Goal: Transaction & Acquisition: Purchase product/service

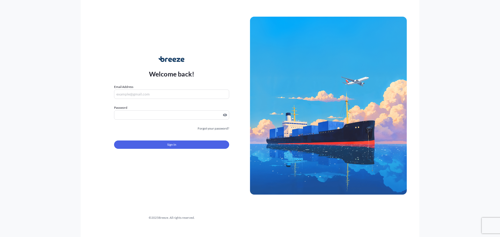
click at [153, 93] on input "Email Address" at bounding box center [171, 94] width 115 height 9
type input "[EMAIL_ADDRESS][DOMAIN_NAME]"
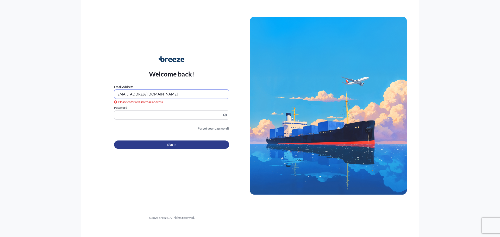
click at [165, 146] on button "Sign In" at bounding box center [171, 145] width 115 height 8
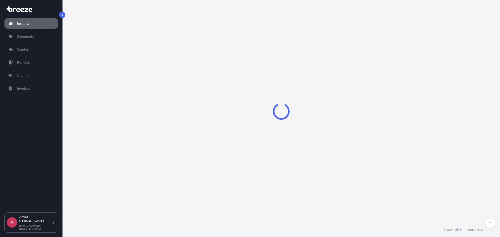
select select "2025"
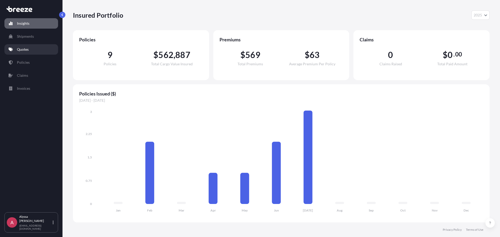
click at [25, 49] on p "Quotes" at bounding box center [23, 49] width 12 height 5
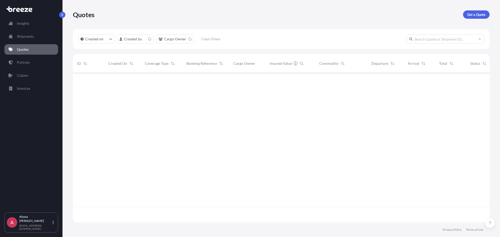
scroll to position [149, 413]
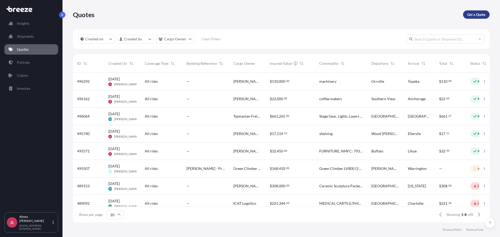
click at [478, 14] on p "Get a Quote" at bounding box center [476, 14] width 18 height 5
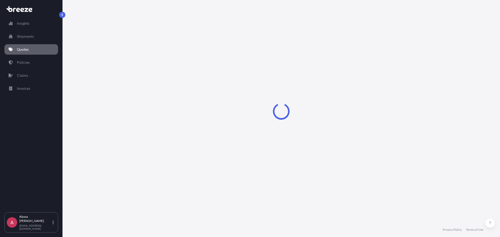
select select "Sea"
select select "1"
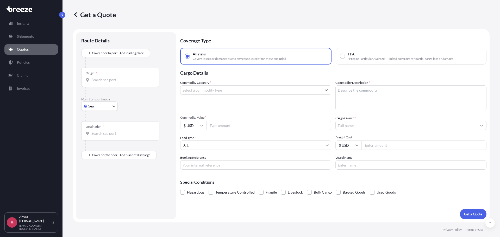
click at [90, 106] on body "Insights Shipments Quotes Policies Claims Invoices A [PERSON_NAME] [EMAIL_ADDRE…" at bounding box center [250, 118] width 500 height 237
click at [97, 137] on span "Road" at bounding box center [95, 138] width 8 height 5
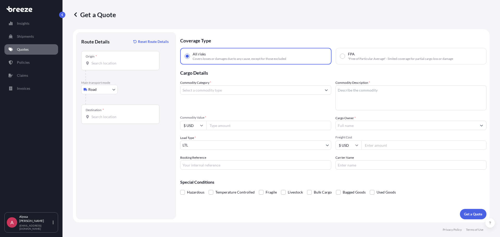
click at [102, 88] on body "Insights Shipments Quotes Policies Claims Invoices A [PERSON_NAME] [EMAIL_ADDRE…" at bounding box center [250, 118] width 500 height 237
click at [92, 113] on span "Air" at bounding box center [93, 112] width 5 height 5
select select "Air"
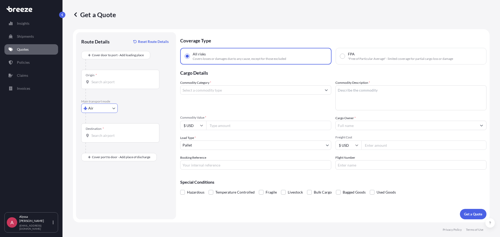
click at [103, 83] on input "Origin *" at bounding box center [121, 81] width 61 height 5
click at [102, 81] on input "Origin * Please select an origin" at bounding box center [121, 81] width 61 height 5
paste input "92078"
type input "92078"
click at [98, 79] on input "92078" at bounding box center [121, 81] width 61 height 5
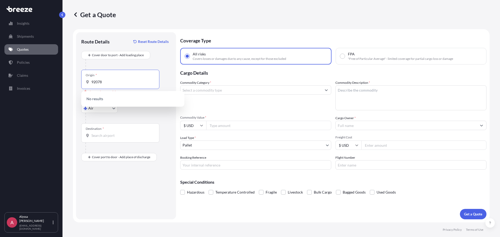
click at [98, 79] on input "92078" at bounding box center [121, 81] width 61 height 5
click at [148, 116] on div at bounding box center [127, 118] width 85 height 10
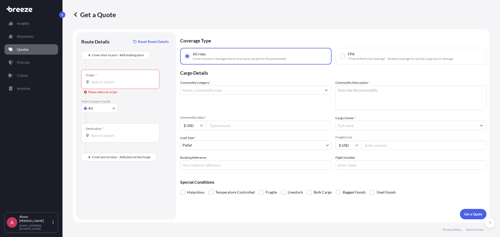
click at [115, 79] on div "Origin *" at bounding box center [120, 79] width 78 height 19
click at [115, 79] on input "Origin * Please select an origin" at bounding box center [121, 81] width 61 height 5
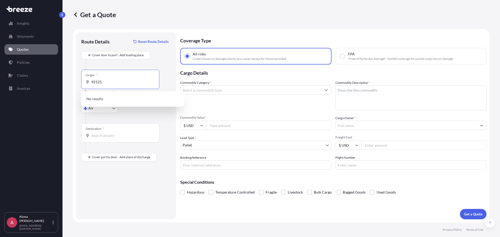
drag, startPoint x: 110, startPoint y: 82, endPoint x: 91, endPoint y: 81, distance: 18.8
click at [91, 81] on input "92121" at bounding box center [121, 81] width 61 height 5
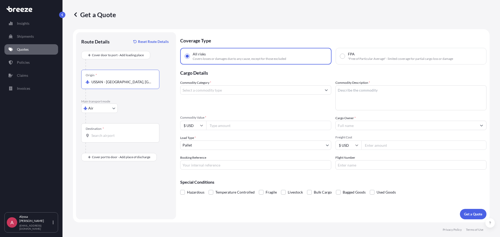
type input "USSAN - [GEOGRAPHIC_DATA], [GEOGRAPHIC_DATA]"
click at [98, 136] on input "Destination *" at bounding box center [121, 135] width 61 height 5
click at [100, 136] on input "Destination * Please select a destination" at bounding box center [121, 135] width 61 height 5
paste input "[GEOGRAPHIC_DATA], [GEOGRAPHIC_DATA], [GEOGRAPHIC_DATA]"
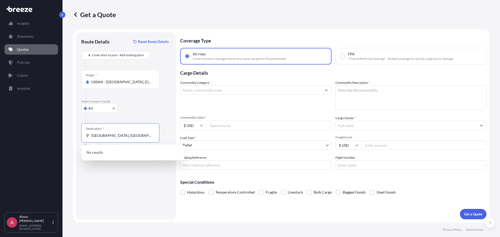
drag, startPoint x: 104, startPoint y: 136, endPoint x: 85, endPoint y: 136, distance: 19.3
click at [85, 136] on div "Destination * [GEOGRAPHIC_DATA], [GEOGRAPHIC_DATA], [GEOGRAPHIC_DATA]" at bounding box center [120, 132] width 78 height 19
drag, startPoint x: 109, startPoint y: 136, endPoint x: 79, endPoint y: 136, distance: 30.2
click at [79, 136] on div "Route Details Reset Route Details Cover door to port - Add loading place Place …" at bounding box center [126, 125] width 100 height 187
click at [111, 136] on input "[GEOGRAPHIC_DATA]" at bounding box center [121, 135] width 61 height 5
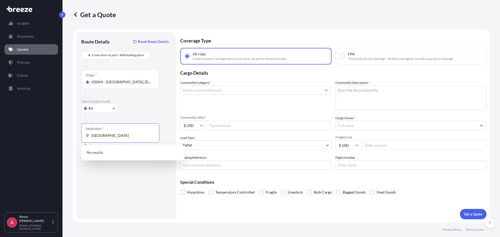
click at [91, 136] on div "[GEOGRAPHIC_DATA]" at bounding box center [120, 135] width 69 height 5
click at [91, 136] on input "[GEOGRAPHIC_DATA]" at bounding box center [121, 135] width 61 height 5
type input "I"
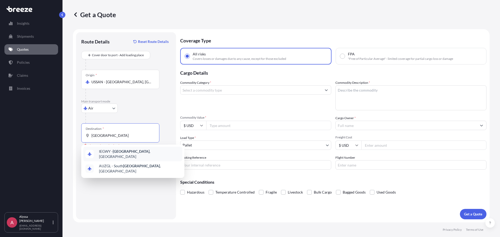
click at [126, 155] on span "IEGWY - [GEOGRAPHIC_DATA] , [GEOGRAPHIC_DATA]" at bounding box center [139, 154] width 81 height 10
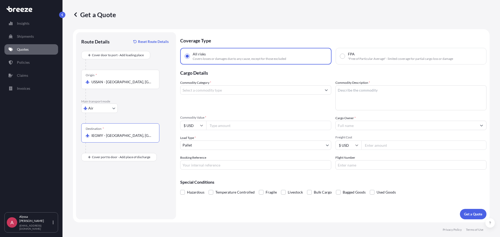
type input "IEGWY - [GEOGRAPHIC_DATA], [GEOGRAPHIC_DATA]"
click at [218, 88] on input "Commodity Category *" at bounding box center [250, 89] width 141 height 9
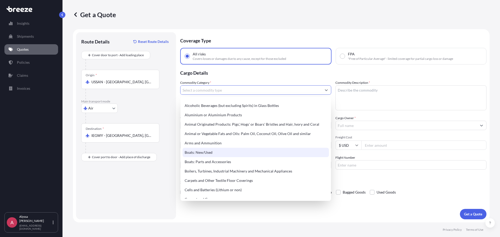
scroll to position [52, 0]
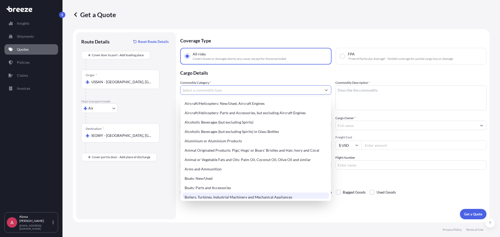
click at [189, 198] on div "Boilers, Turbines, Industrial Machinery and Mechanical Appliances" at bounding box center [255, 197] width 146 height 9
type input "Boilers, Turbines, Industrial Machinery and Mechanical Appliances"
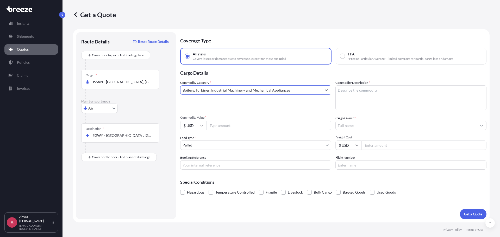
drag, startPoint x: 295, startPoint y: 90, endPoint x: 165, endPoint y: 90, distance: 130.7
click at [165, 90] on form "Route Details Reset Route Details Cover door to port - Add loading place Place …" at bounding box center [281, 125] width 416 height 193
click at [297, 90] on input "Boilers, Turbines, Industrial Machinery and Mechanical Appliances" at bounding box center [250, 89] width 141 height 9
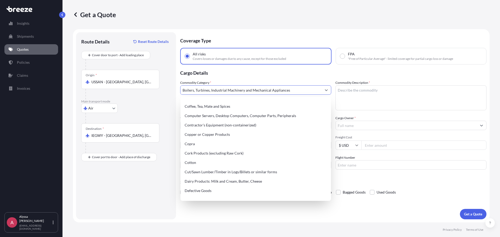
scroll to position [156, 0]
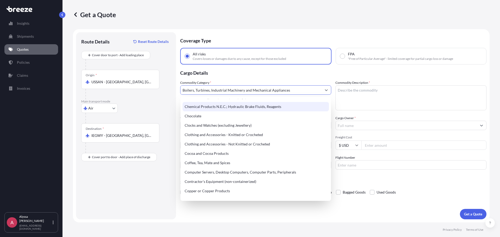
click at [286, 77] on p "Cargo Details" at bounding box center [333, 73] width 306 height 16
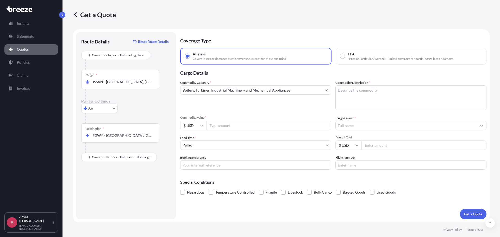
click at [365, 93] on textarea "Commodity Description *" at bounding box center [410, 97] width 151 height 25
drag, startPoint x: 368, startPoint y: 87, endPoint x: 363, endPoint y: 90, distance: 5.4
click at [366, 88] on textarea "Commodity Description *" at bounding box center [410, 97] width 151 height 25
paste textarea "XRAY MACHINE"
type textarea "XRAY MACHINE"
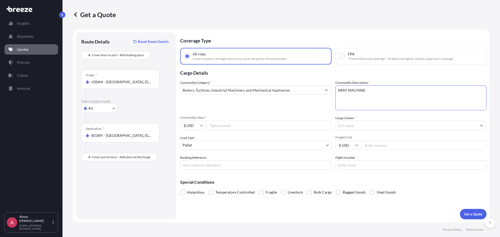
click at [226, 129] on input "Commodity Value *" at bounding box center [268, 125] width 125 height 9
type input "150000"
click at [263, 105] on div "Commodity Category * Boilers, Turbines, Industrial Machinery and Mechanical App…" at bounding box center [255, 95] width 151 height 30
click at [348, 124] on input "Cargo Owner *" at bounding box center [405, 125] width 141 height 9
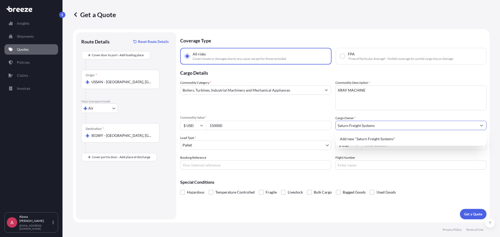
type input "Saturn Freight Systems"
click at [383, 115] on div "Commodity Category * Boilers, Turbines, Industrial Machinery and Mechanical App…" at bounding box center [333, 125] width 306 height 90
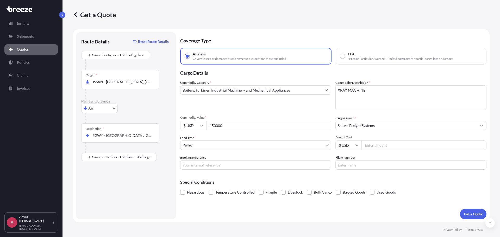
click at [406, 147] on input "Freight Cost" at bounding box center [423, 145] width 125 height 9
click at [226, 166] on input "Booking Reference" at bounding box center [255, 164] width 151 height 9
click at [201, 165] on input "Booking Reference" at bounding box center [255, 164] width 151 height 9
type input "772475"
click at [299, 176] on div "Special Conditions Hazardous Temperature Controlled Fragile Livestock Bulk Carg…" at bounding box center [333, 185] width 306 height 22
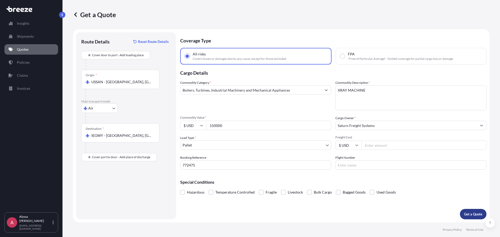
click at [472, 212] on p "Get a Quote" at bounding box center [473, 214] width 18 height 5
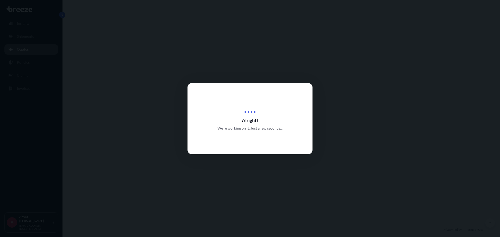
select select "Air"
select select "1"
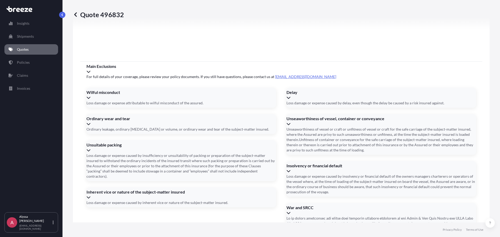
scroll to position [667, 0]
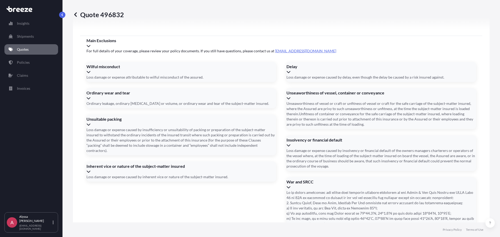
type input "[DATE]"
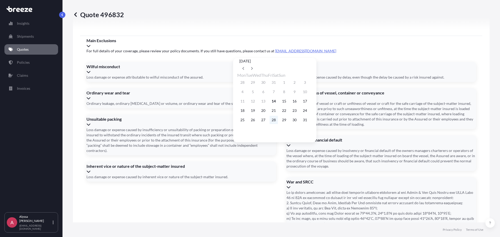
click at [278, 123] on button "28" at bounding box center [273, 120] width 8 height 8
type input "[DATE]"
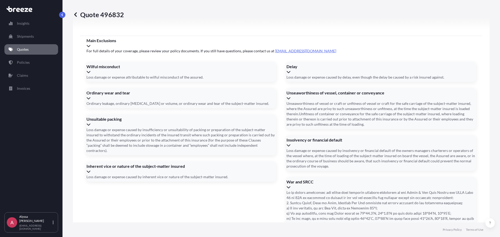
drag, startPoint x: 257, startPoint y: 123, endPoint x: 254, endPoint y: 116, distance: 7.1
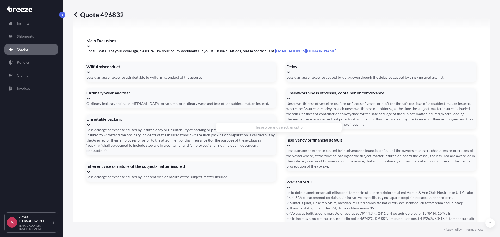
paste input "[STREET_ADDRESS]"
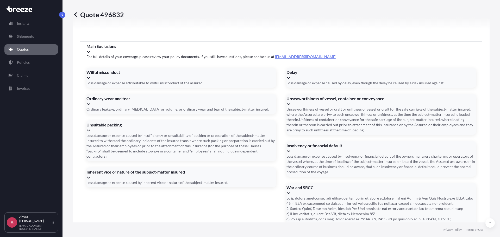
click at [265, 142] on li "[STREET_ADDRESS]" at bounding box center [278, 141] width 121 height 10
type input "[STREET_ADDRESS]"
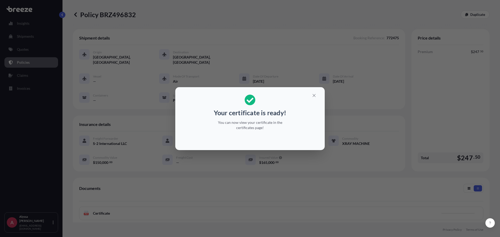
click at [311, 90] on section "Your certificate is ready! You can now view your certificate in the certificate…" at bounding box center [249, 118] width 149 height 63
click at [312, 92] on button "button" at bounding box center [313, 95] width 13 height 8
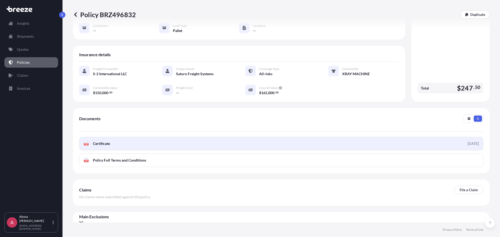
scroll to position [71, 0]
click at [186, 139] on link "PDF Certificate [DATE]" at bounding box center [281, 143] width 404 height 14
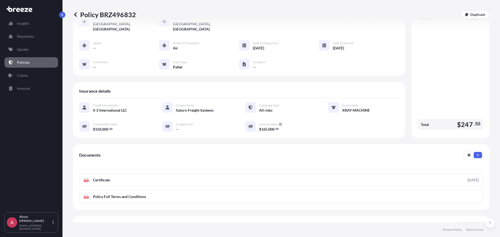
scroll to position [0, 0]
